Goal: Transaction & Acquisition: Purchase product/service

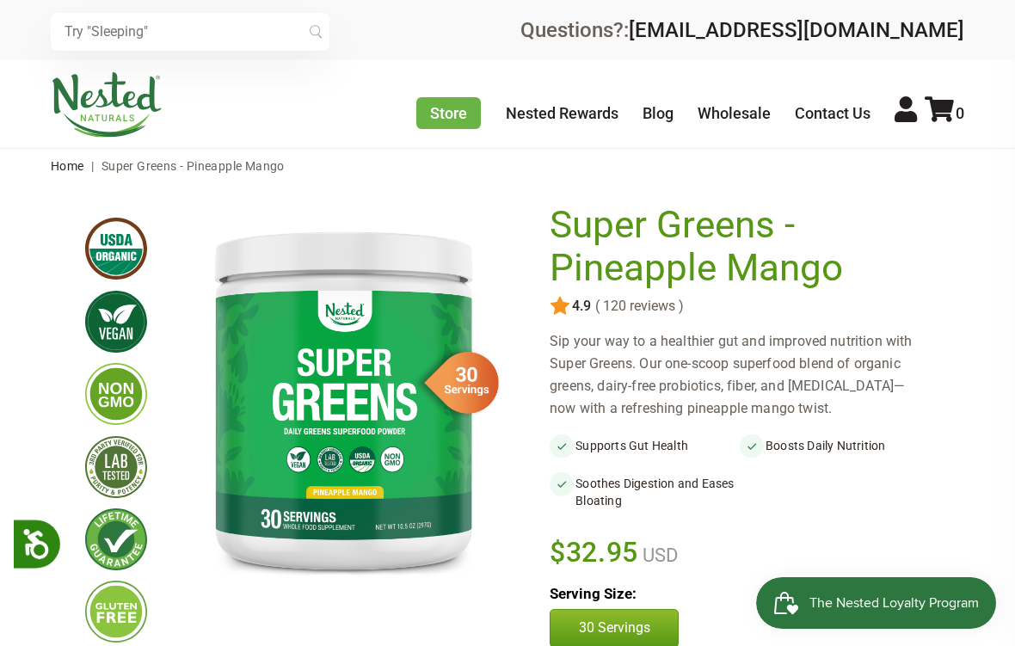
click at [982, 0] on div "× Recommended Products Previous 150 4.9 ( 150 reviews ) [PERSON_NAME] Gentle Sl…" at bounding box center [507, 29] width 1015 height 59
click at [809, 414] on div "Sip your way to a healthier gut and improved nutrition with Super Greens. Our o…" at bounding box center [740, 374] width 380 height 89
click at [989, 35] on div "× Recommended Products Previous 150 4.9 ( 150 reviews ) [PERSON_NAME] Gentle Sl…" at bounding box center [507, 29] width 1015 height 59
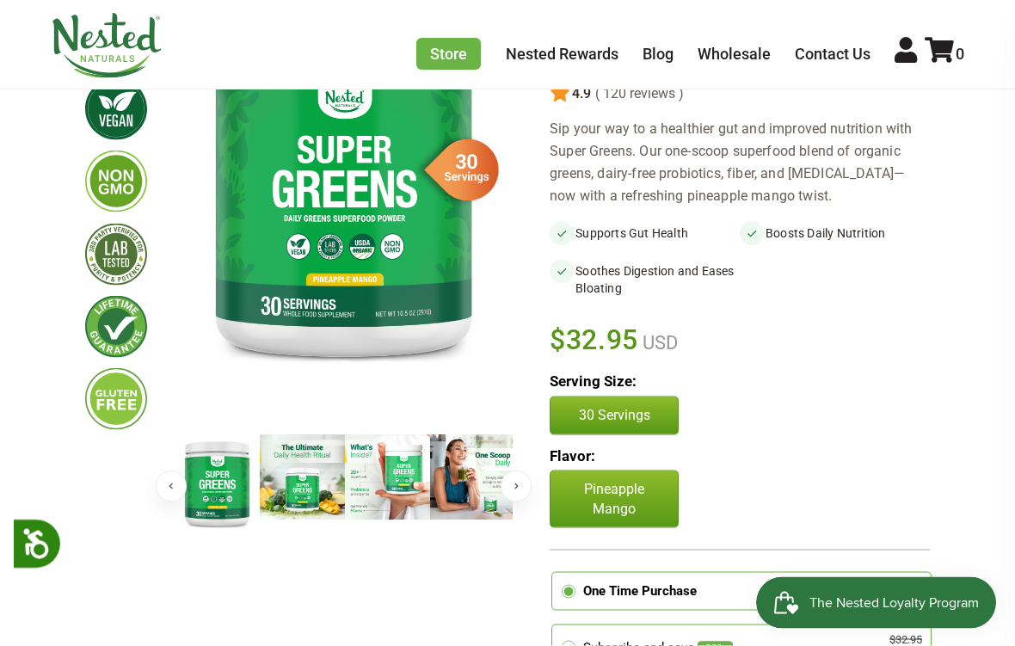
scroll to position [213, 0]
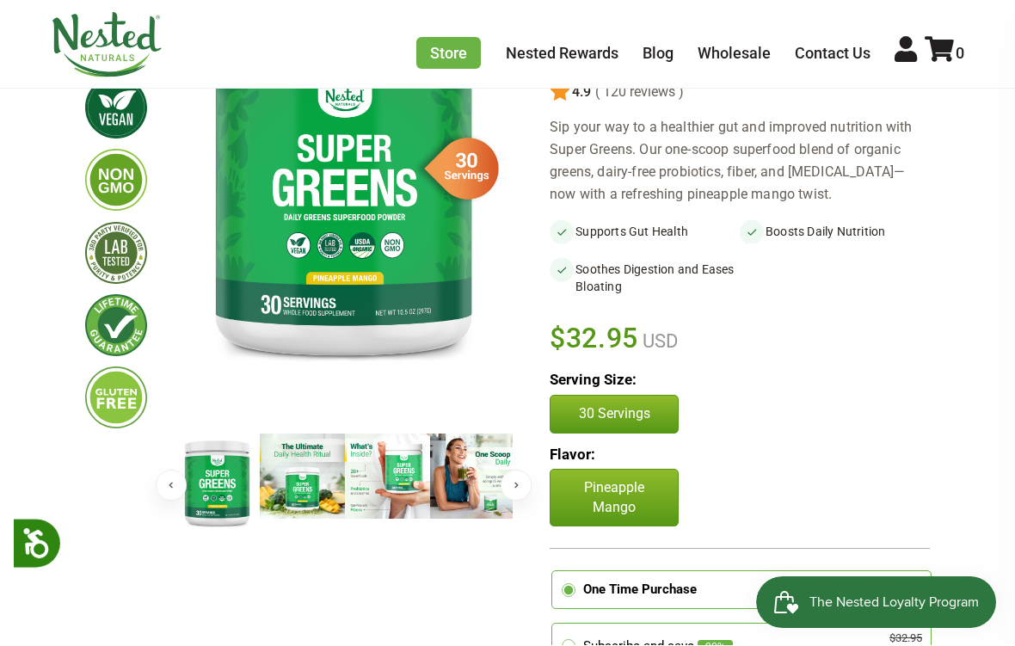
click at [985, 39] on div "Store Healthy Aging Super Greens [MEDICAL_DATA] [MEDICAL_DATA] Restful Sleep [P…" at bounding box center [507, 44] width 1015 height 89
click at [969, 8] on div "Store Healthy Aging Super Greens [MEDICAL_DATA] [MEDICAL_DATA] Restful Sleep [P…" at bounding box center [507, 44] width 1015 height 89
click at [984, 0] on div "Store Healthy Aging Super Greens [MEDICAL_DATA] [MEDICAL_DATA] Restful Sleep [P…" at bounding box center [507, 44] width 1015 height 89
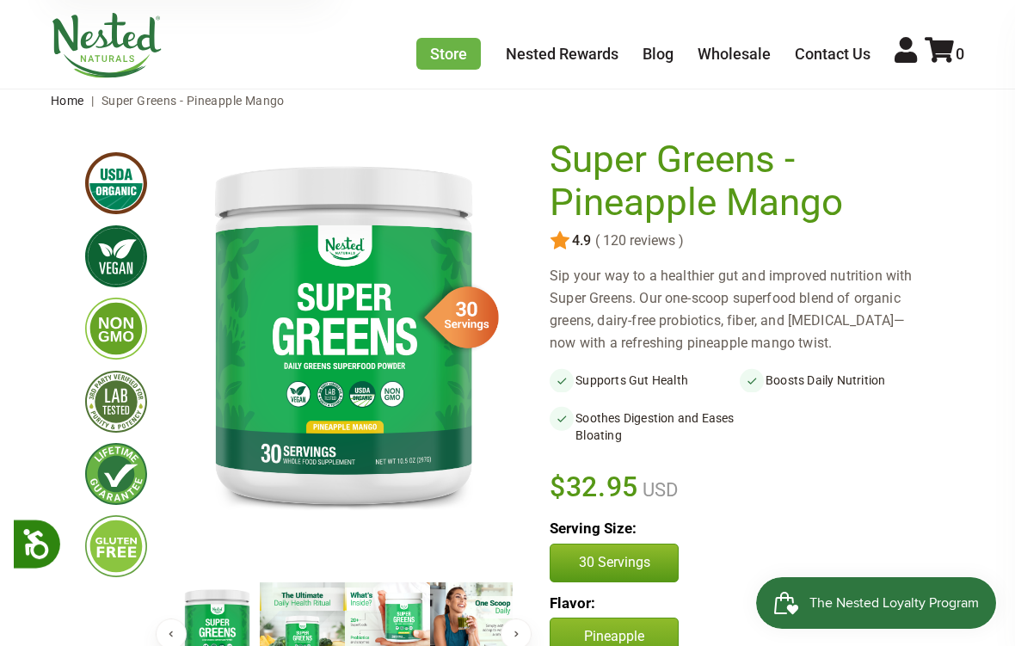
scroll to position [0, 0]
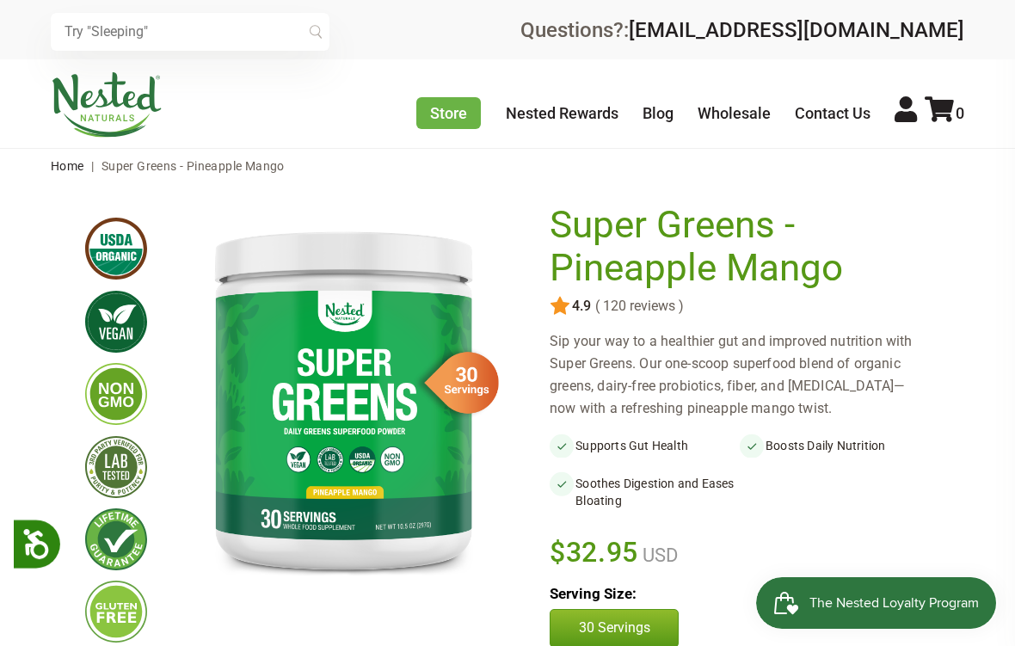
click at [986, 28] on div "× Recommended Products Previous 150 4.9 ( 150 reviews ) [PERSON_NAME] Gentle Sl…" at bounding box center [507, 29] width 1015 height 59
click at [981, 10] on div "× Recommended Products Previous 150 4.9 ( 150 reviews ) [PERSON_NAME] Gentle Sl…" at bounding box center [507, 29] width 1015 height 59
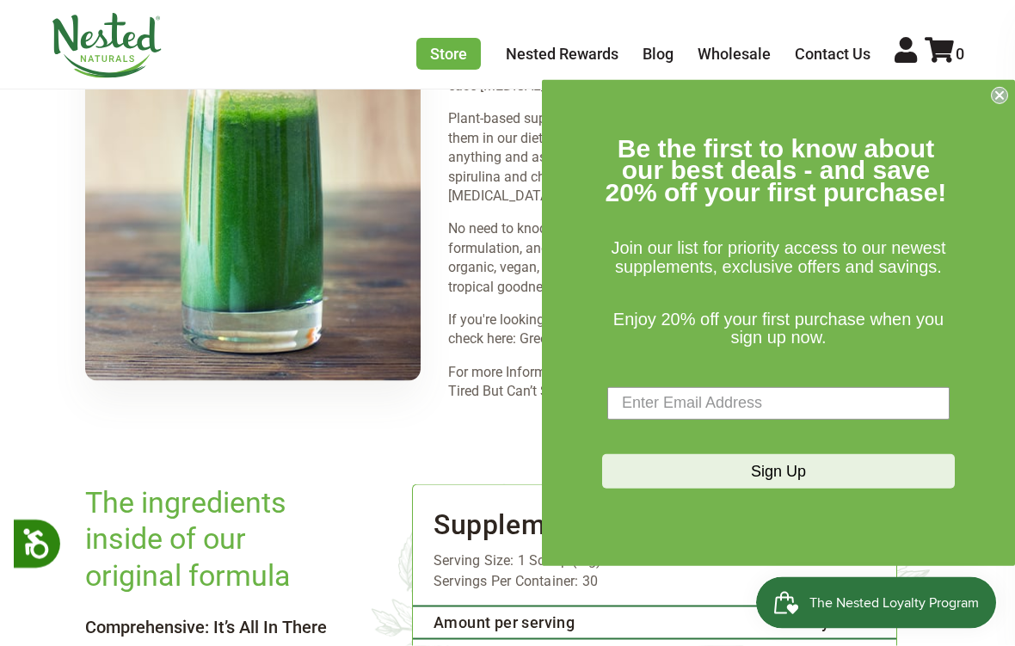
scroll to position [2900, 0]
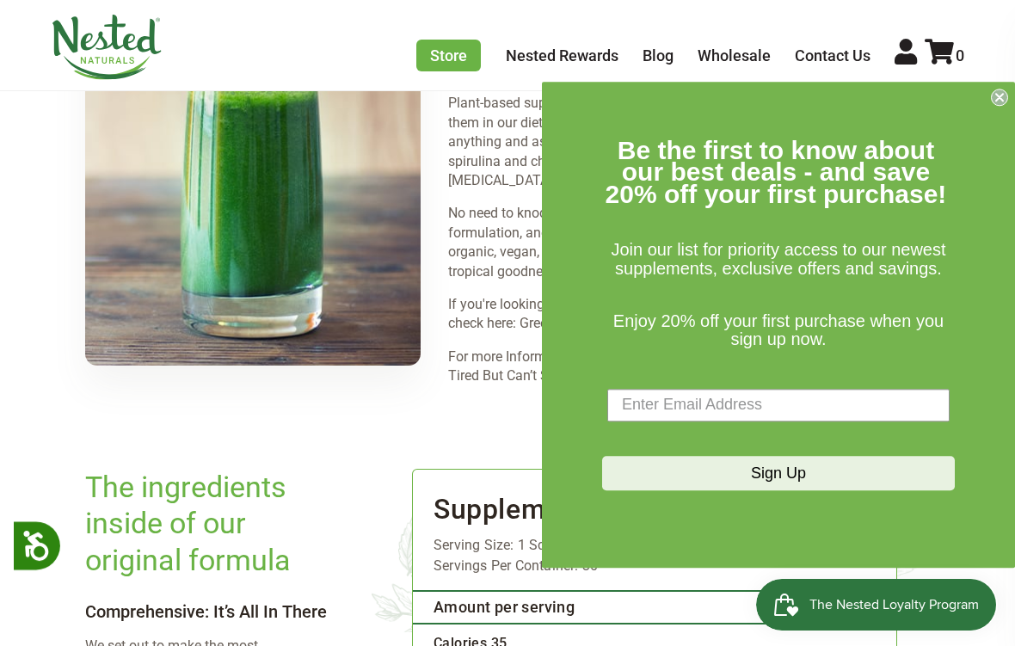
click at [1003, 99] on circle "Close dialog" at bounding box center [1000, 95] width 16 height 16
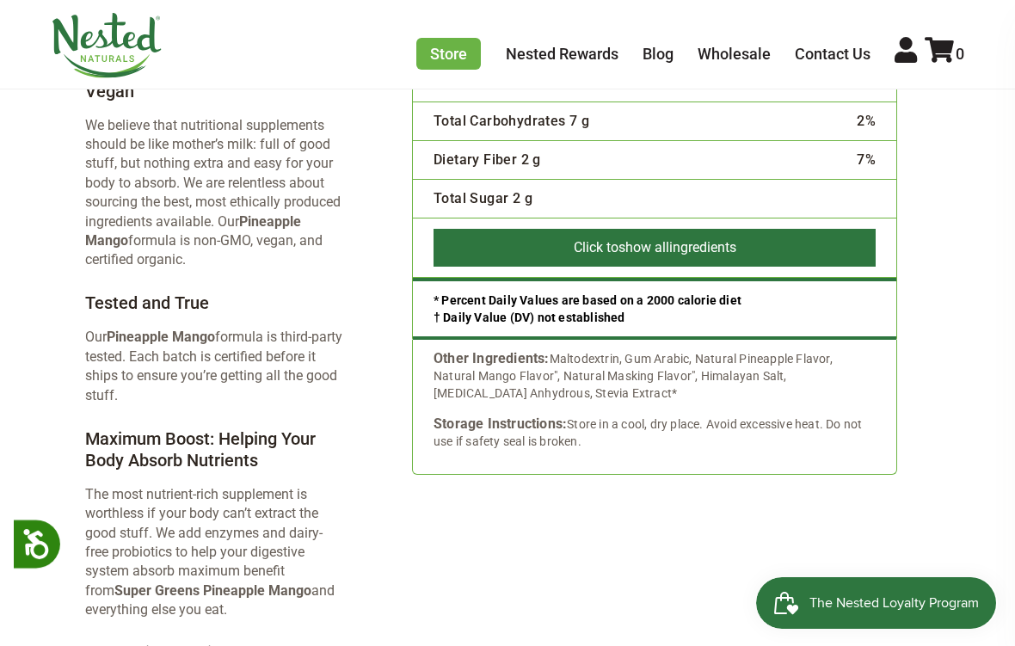
scroll to position [3667, 0]
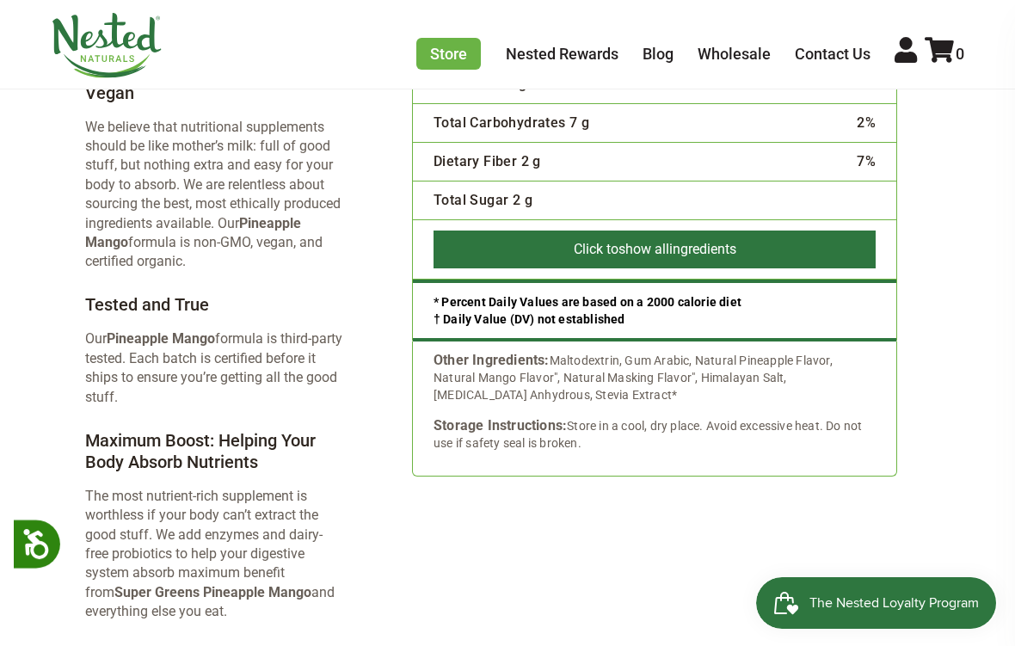
click at [3, 6] on div "Store Healthy Aging Super Greens [MEDICAL_DATA] [MEDICAL_DATA] Restful Sleep [P…" at bounding box center [507, 44] width 1015 height 89
click at [18, 22] on div "Store Healthy Aging Super Greens [MEDICAL_DATA] [MEDICAL_DATA] Restful Sleep [P…" at bounding box center [507, 44] width 1015 height 89
